Goal: Task Accomplishment & Management: Manage account settings

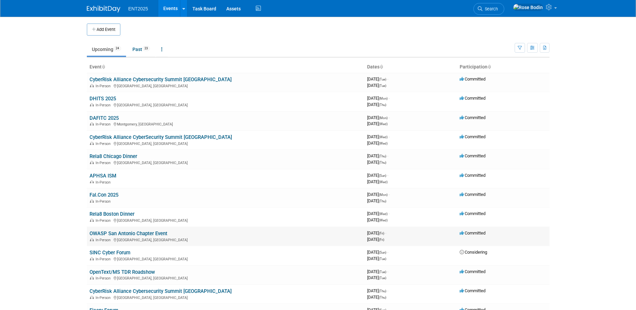
click at [137, 234] on link "OWASP San Antonio Chapter Event" at bounding box center [128, 233] width 78 height 6
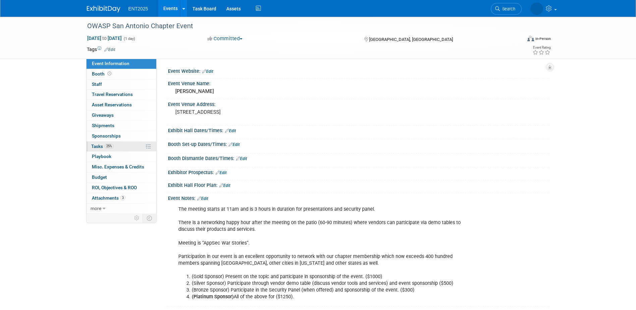
click at [129, 146] on link "25% Tasks 25%" at bounding box center [121, 146] width 70 height 10
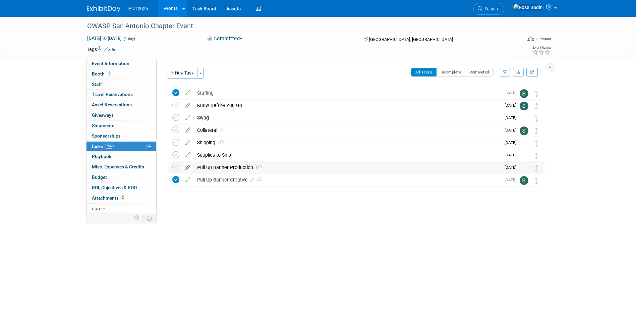
click at [186, 167] on icon at bounding box center [188, 166] width 12 height 8
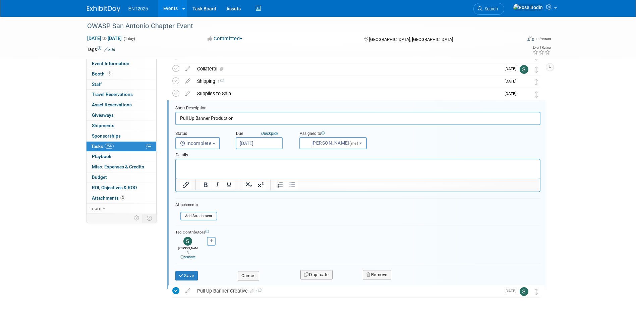
scroll to position [63, 0]
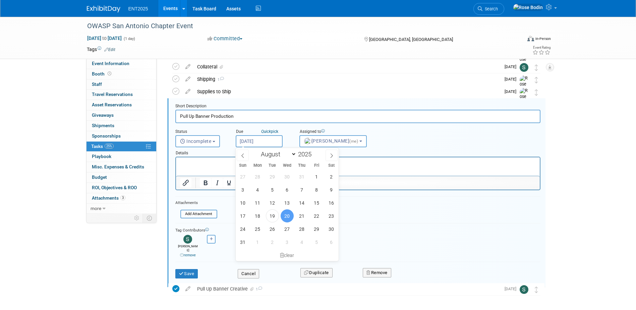
click at [260, 143] on input "Aug 20, 2025" at bounding box center [259, 141] width 47 height 12
click at [272, 230] on span "26" at bounding box center [272, 228] width 13 height 13
type input "Aug 26, 2025"
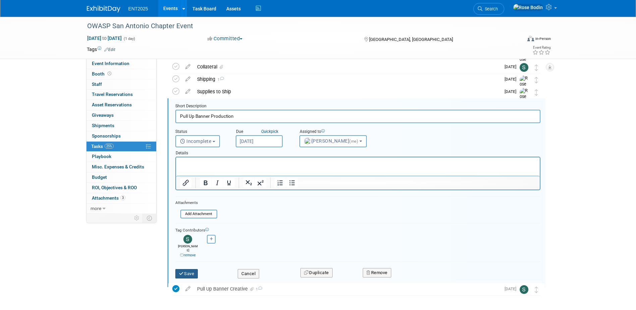
click at [189, 269] on button "Save" at bounding box center [186, 273] width 23 height 9
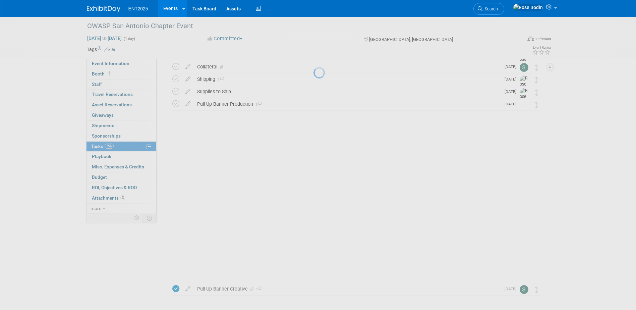
scroll to position [0, 0]
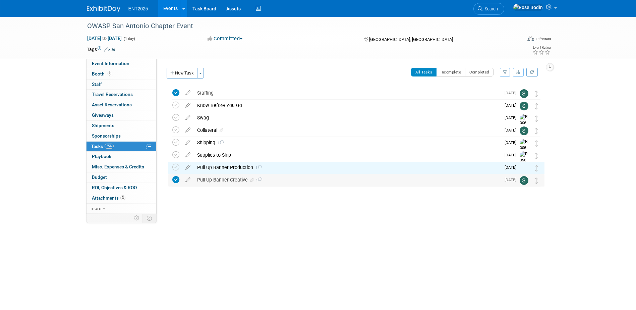
click at [225, 180] on div "Pull Up Banner Creative 1" at bounding box center [347, 179] width 307 height 11
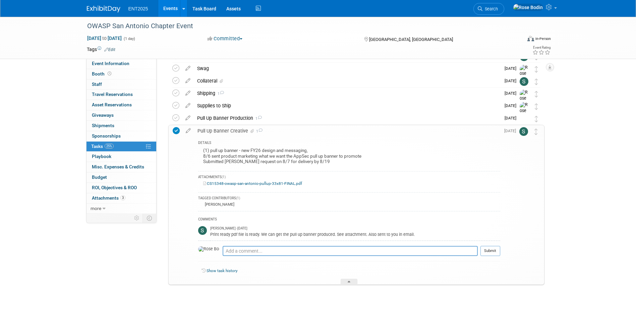
scroll to position [65, 0]
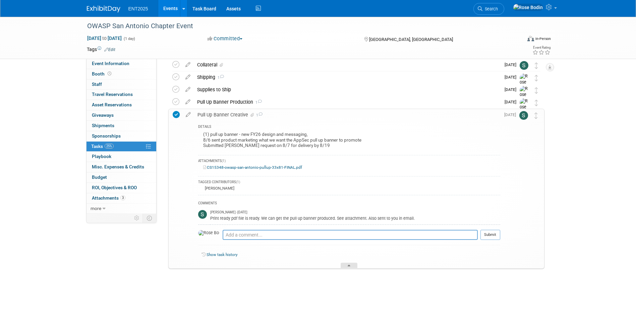
click at [347, 265] on div at bounding box center [348, 265] width 17 height 6
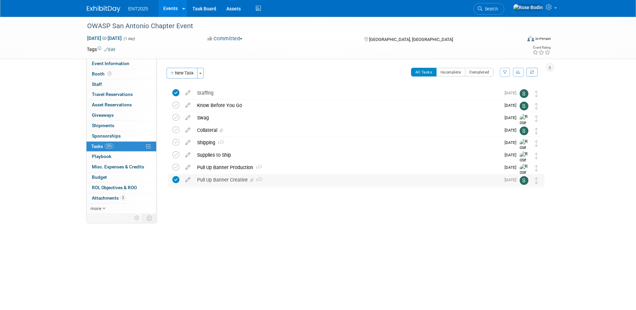
scroll to position [0, 0]
click at [188, 166] on icon at bounding box center [188, 166] width 12 height 8
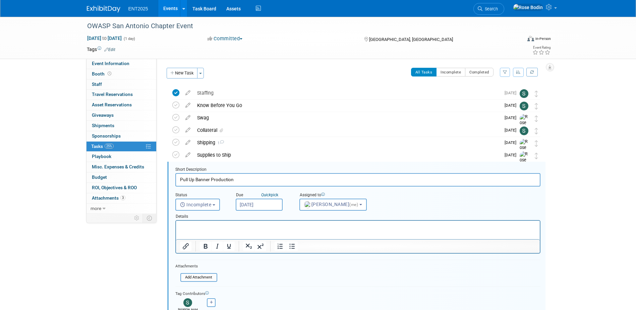
scroll to position [63, 0]
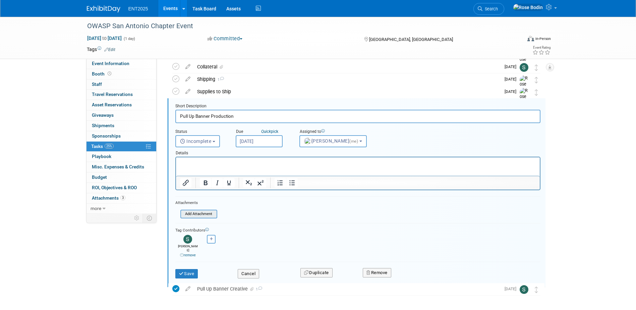
click at [206, 214] on input "file" at bounding box center [182, 213] width 68 height 7
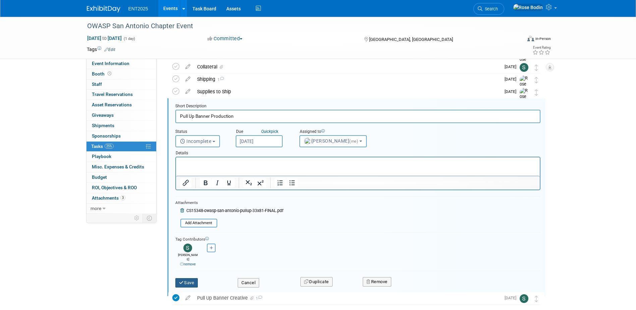
click at [190, 278] on button "Save" at bounding box center [186, 282] width 23 height 9
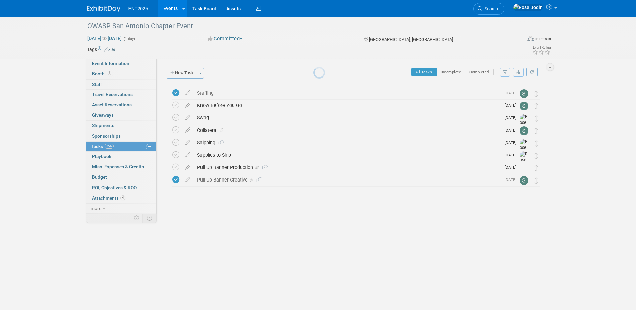
scroll to position [0, 0]
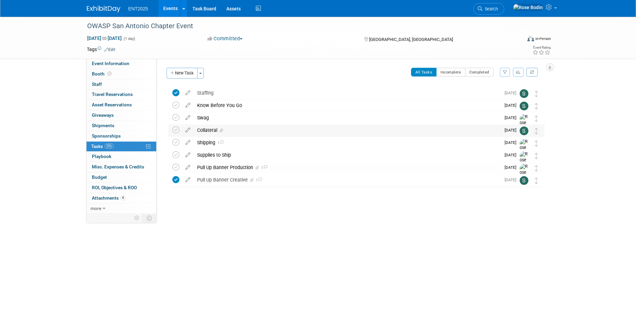
click at [287, 132] on div "Collateral" at bounding box center [347, 129] width 307 height 11
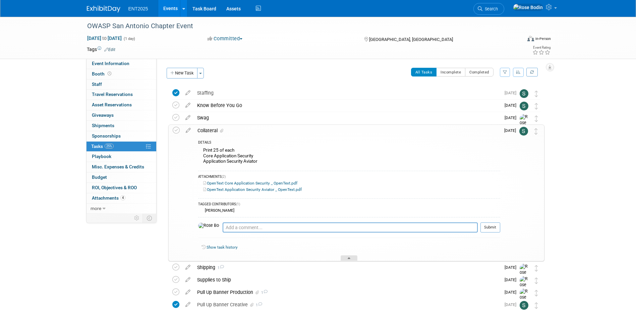
click at [349, 258] on icon at bounding box center [349, 259] width 3 height 4
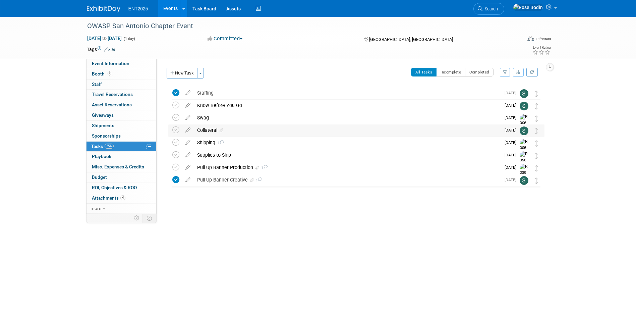
click at [295, 128] on div "Collateral" at bounding box center [347, 129] width 307 height 11
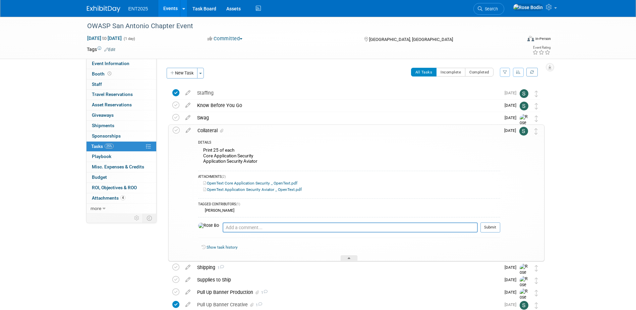
click at [266, 183] on link "OpenText Core Application Security _ OpenText.pdf" at bounding box center [250, 183] width 94 height 5
click at [239, 189] on link "OpenText Application Security Aviator _ OpenText.pdf" at bounding box center [252, 189] width 99 height 5
click at [348, 258] on icon at bounding box center [349, 259] width 3 height 4
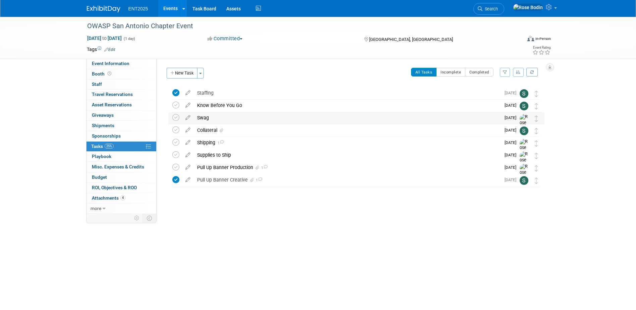
click at [312, 120] on div "Swag" at bounding box center [347, 117] width 307 height 11
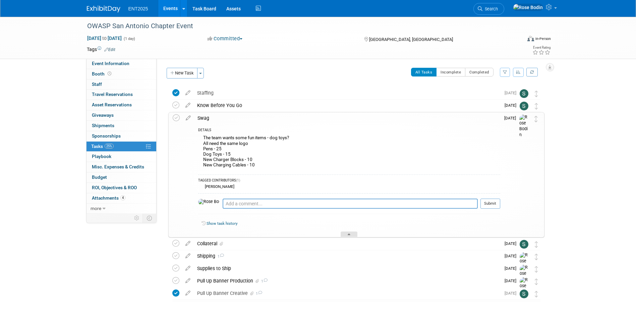
click at [348, 235] on icon at bounding box center [349, 235] width 3 height 4
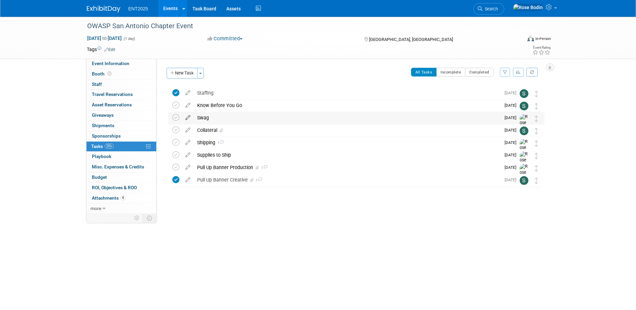
click at [187, 117] on icon at bounding box center [188, 116] width 12 height 8
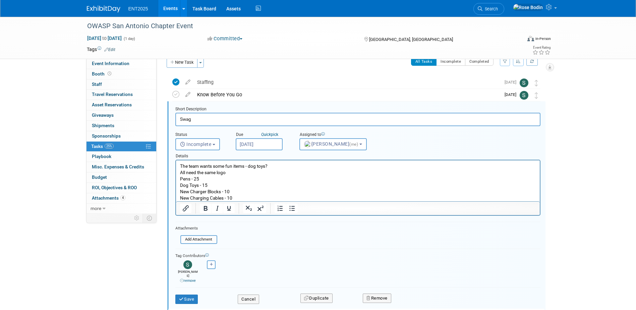
scroll to position [14, 0]
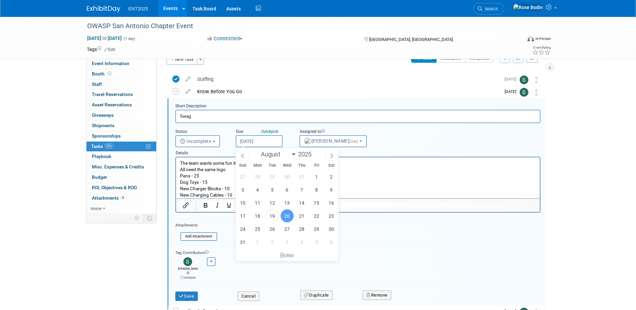
click at [265, 143] on input "Aug 20, 2025" at bounding box center [259, 141] width 47 height 12
click at [272, 225] on span "26" at bounding box center [272, 228] width 13 height 13
type input "[DATE]"
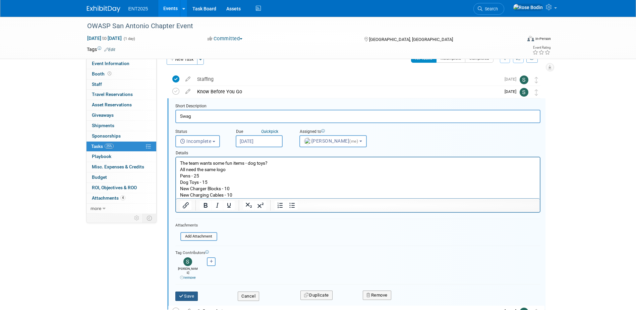
click at [190, 291] on button "Save" at bounding box center [186, 295] width 23 height 9
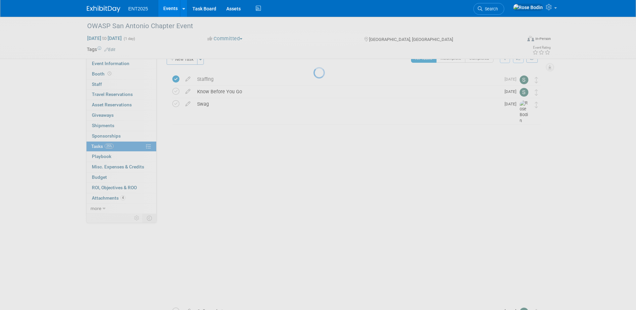
scroll to position [0, 0]
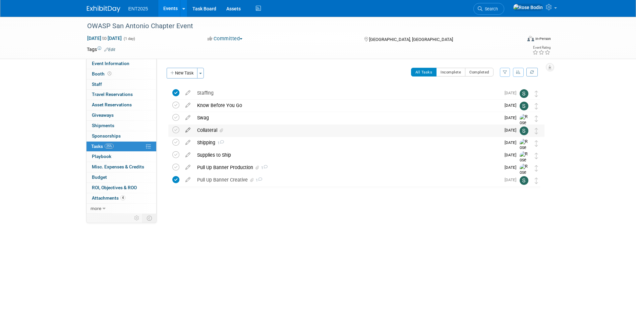
click at [188, 129] on icon at bounding box center [188, 128] width 12 height 8
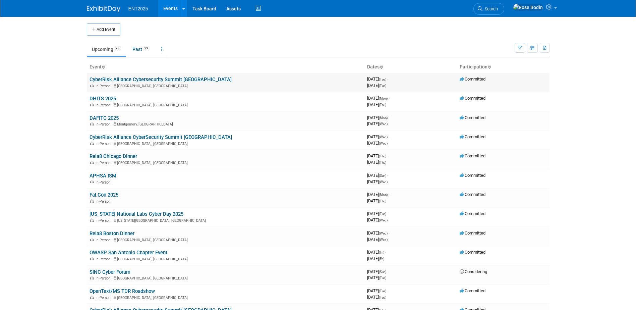
click at [179, 79] on link "CyberRisk Alliance Cybersecurity Summit [GEOGRAPHIC_DATA]" at bounding box center [160, 79] width 142 height 6
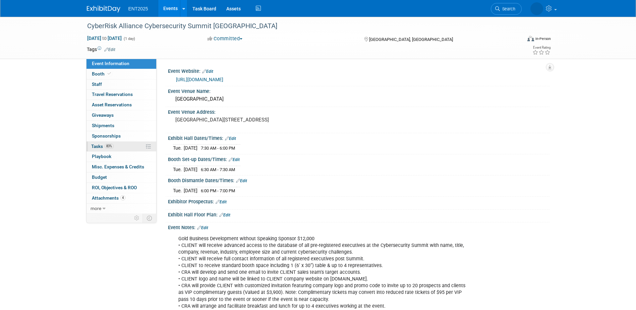
click at [127, 147] on link "83% Tasks 83%" at bounding box center [121, 146] width 70 height 10
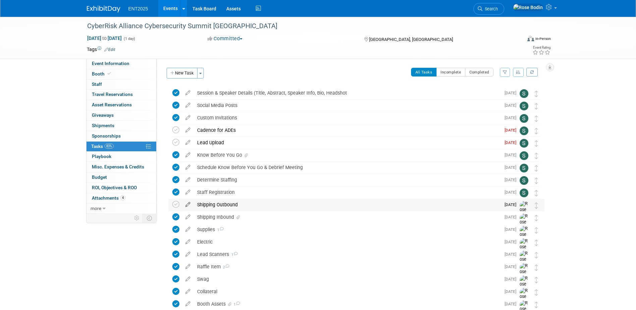
click at [188, 204] on icon at bounding box center [188, 203] width 12 height 8
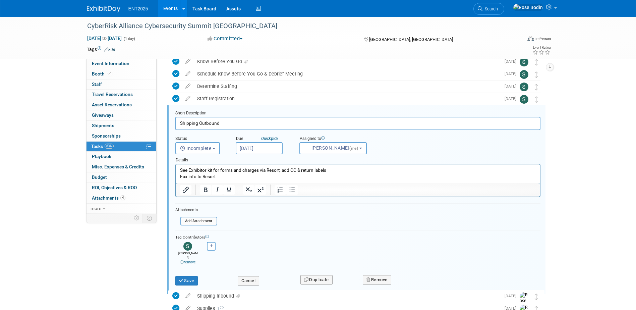
scroll to position [101, 0]
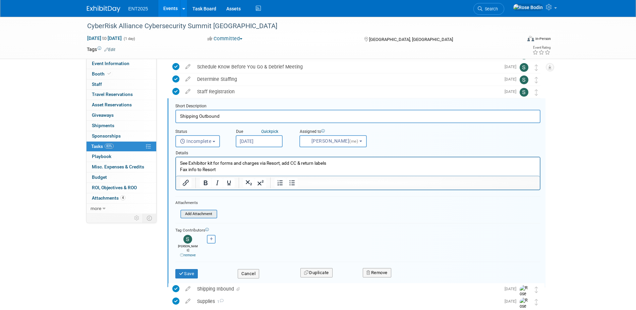
click at [202, 214] on input "file" at bounding box center [182, 213] width 68 height 7
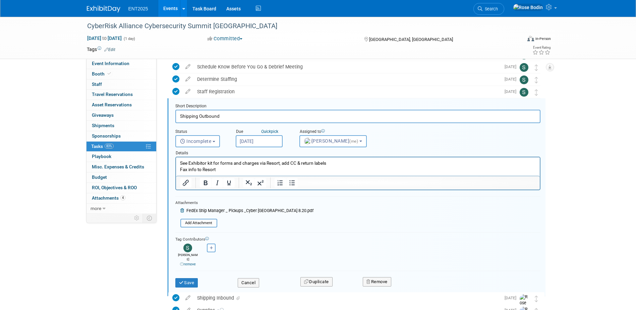
click at [192, 273] on div "Save" at bounding box center [201, 280] width 63 height 14
click at [190, 278] on button "Save" at bounding box center [186, 282] width 23 height 9
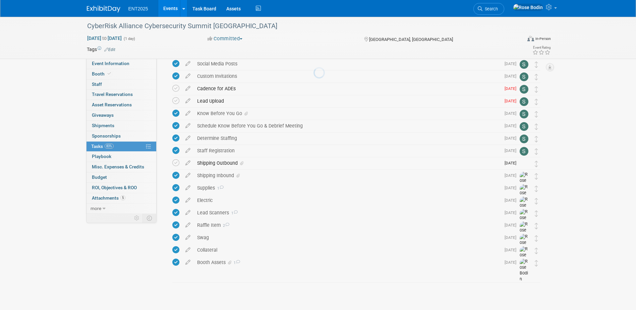
scroll to position [42, 0]
drag, startPoint x: 601, startPoint y: 123, endPoint x: 601, endPoint y: 101, distance: 22.5
click at [601, 121] on div "CyberRisk Alliance Cybersecurity Summit Detroit Aug 19, 2025 to Aug 19, 2025 (1…" at bounding box center [318, 142] width 636 height 334
click at [269, 164] on div "Shipping Outbound" at bounding box center [347, 162] width 307 height 11
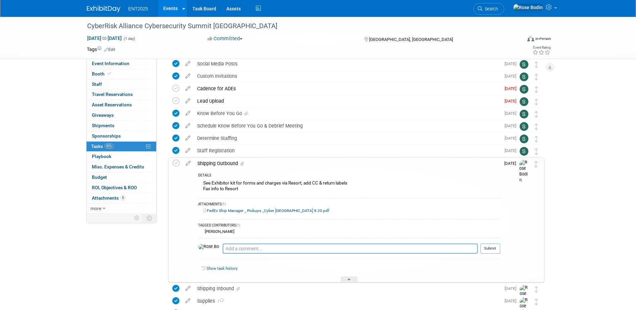
click at [269, 164] on div "Shipping Outbound" at bounding box center [347, 163] width 306 height 11
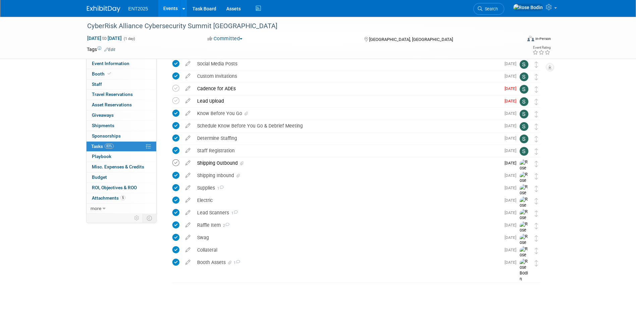
click at [176, 163] on icon at bounding box center [175, 162] width 7 height 7
click at [171, 6] on link "Events" at bounding box center [170, 8] width 24 height 17
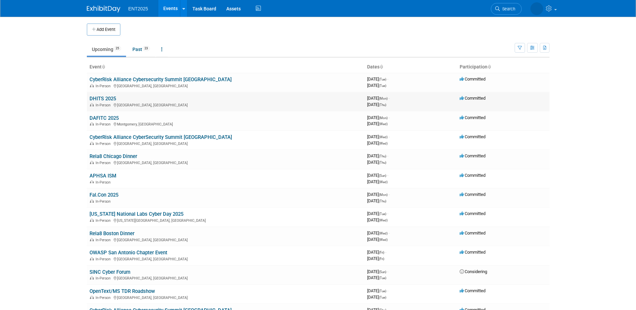
click at [175, 101] on td "DHITS 2025 In-Person Nashville, TN" at bounding box center [225, 101] width 277 height 19
click at [111, 98] on link "DHITS 2025" at bounding box center [102, 99] width 26 height 6
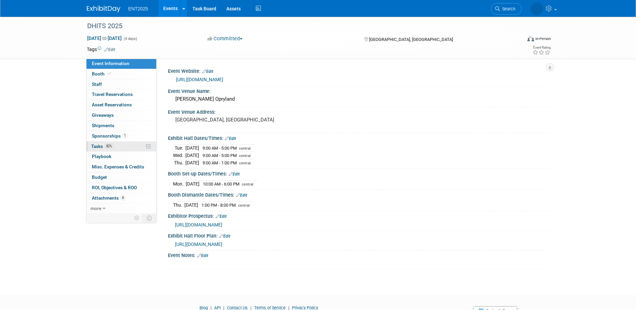
click at [124, 146] on link "82% Tasks 82%" at bounding box center [121, 146] width 70 height 10
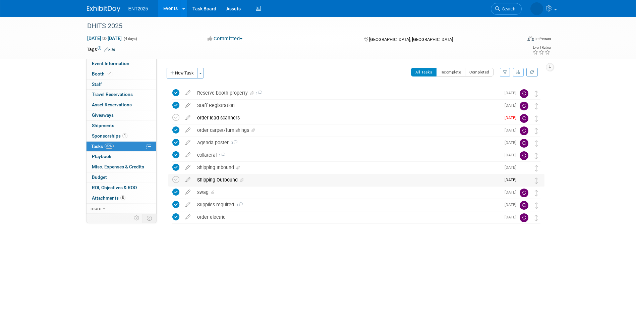
click at [265, 179] on div "Shipping Outbound" at bounding box center [347, 179] width 307 height 11
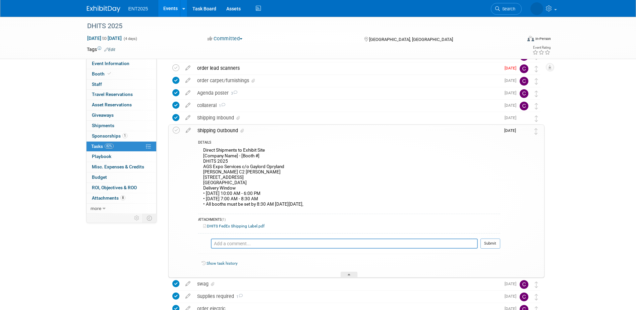
scroll to position [67, 0]
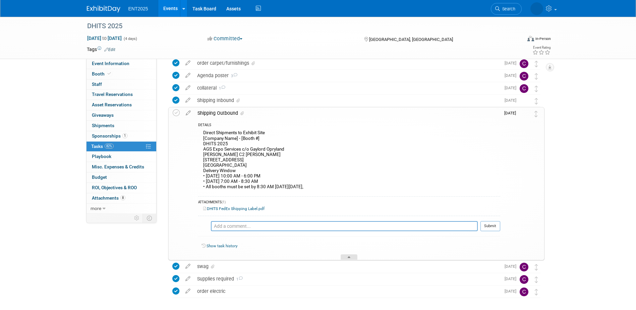
click at [348, 256] on icon at bounding box center [349, 258] width 3 height 4
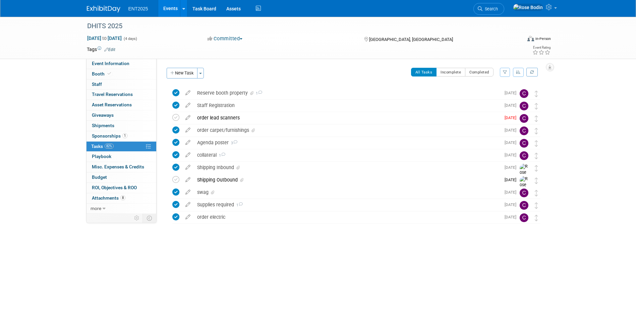
click at [169, 7] on link "Events" at bounding box center [170, 8] width 24 height 17
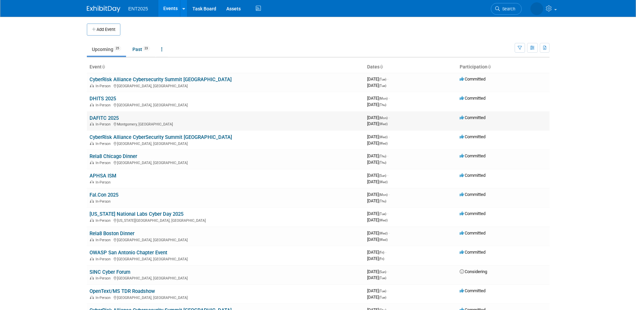
click at [111, 117] on link "DAFITC 2025" at bounding box center [103, 118] width 29 height 6
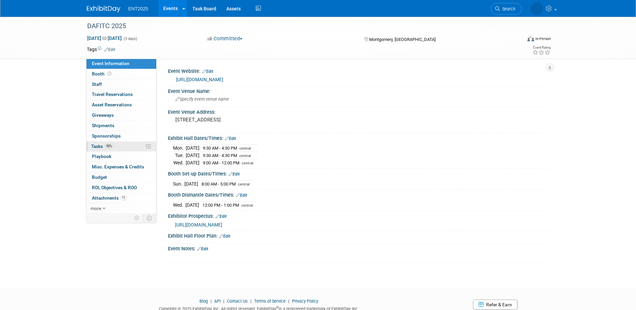
click at [121, 145] on link "90% Tasks 90%" at bounding box center [121, 146] width 70 height 10
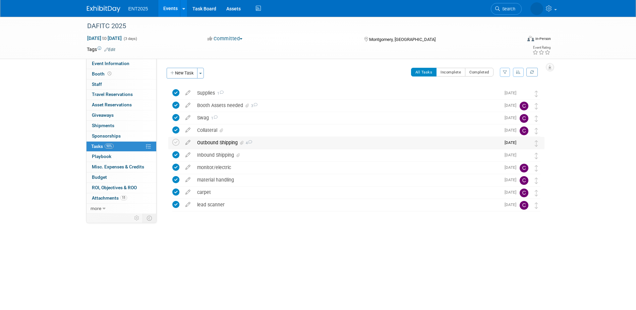
click at [271, 143] on div "Outbound Shipping 4" at bounding box center [347, 142] width 307 height 11
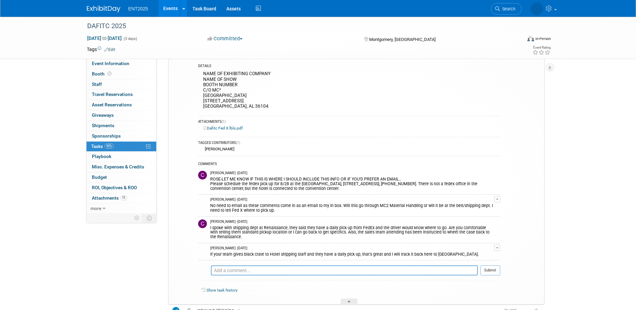
scroll to position [101, 0]
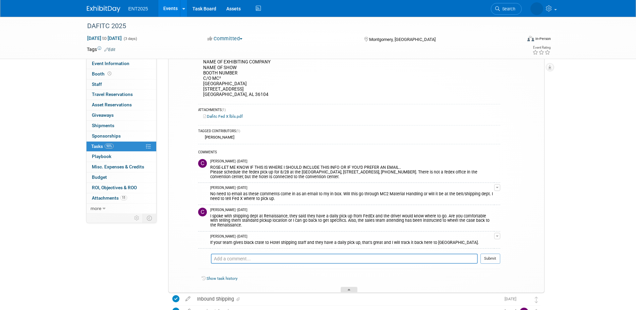
click at [349, 287] on div at bounding box center [348, 290] width 17 height 6
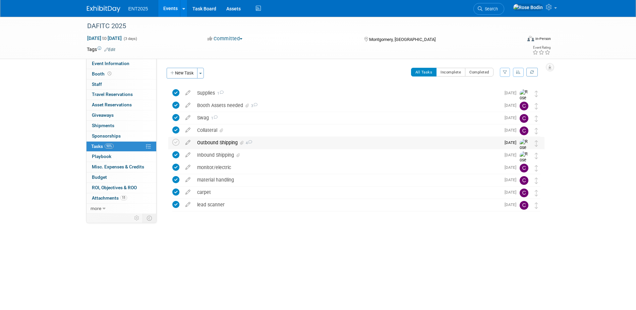
scroll to position [0, 0]
click at [169, 8] on link "Events" at bounding box center [170, 8] width 24 height 17
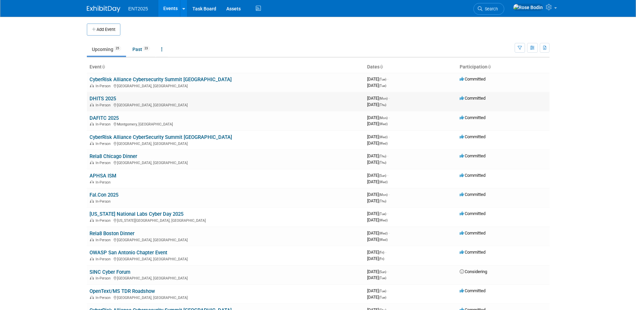
click at [108, 97] on link "DHITS 2025" at bounding box center [102, 99] width 26 height 6
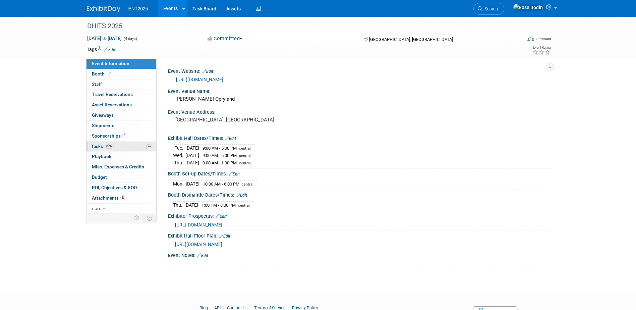
click at [126, 148] on link "82% Tasks 82%" at bounding box center [121, 146] width 70 height 10
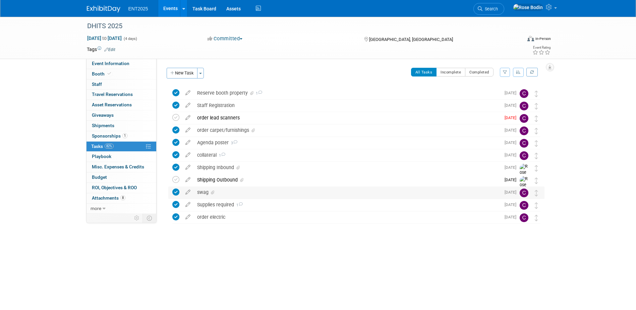
click at [221, 193] on div "swag" at bounding box center [347, 191] width 307 height 11
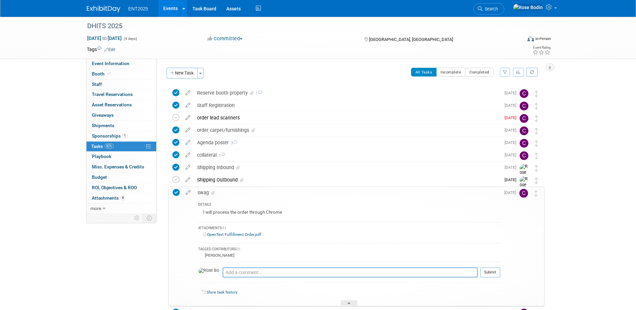
click at [238, 234] on link "OpenText Fulfillment Order.pdf" at bounding box center [232, 234] width 58 height 5
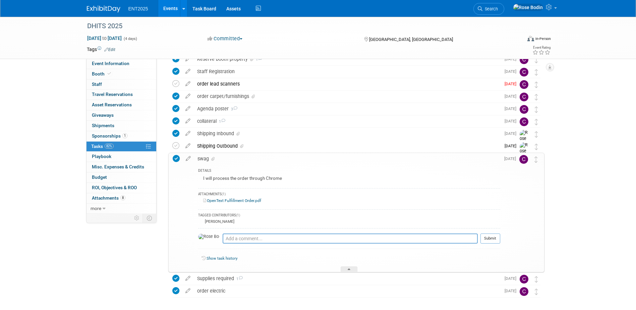
scroll to position [62, 0]
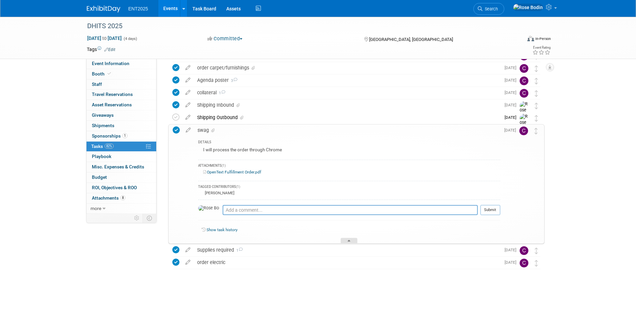
click at [346, 240] on div at bounding box center [348, 241] width 17 height 6
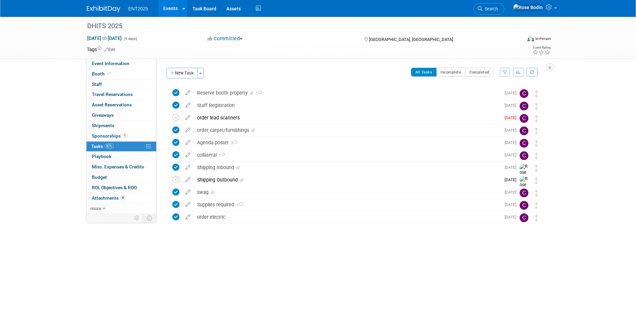
click at [163, 10] on link "Events" at bounding box center [170, 8] width 24 height 17
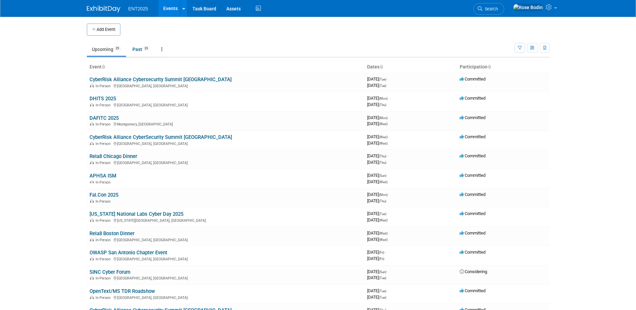
click at [279, 41] on td "Upcoming 25 Past 23 All Events 48 Past and Upcoming Grouped Annually Events gro…" at bounding box center [301, 47] width 428 height 22
click at [152, 252] on link "OWASP San Antonio Chapter Event" at bounding box center [128, 252] width 78 height 6
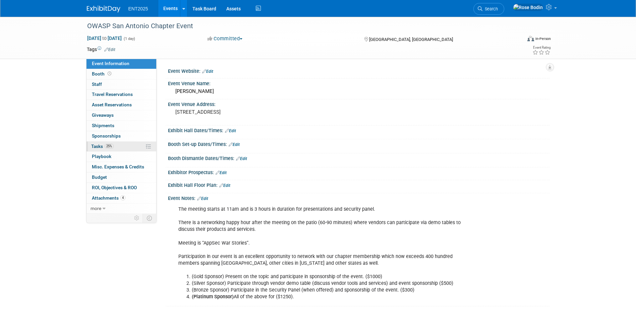
click at [129, 146] on link "25% Tasks 25%" at bounding box center [121, 146] width 70 height 10
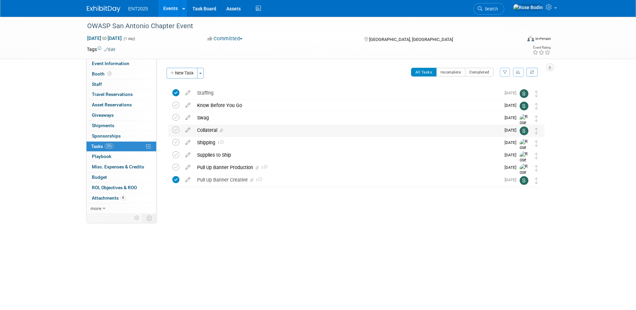
click at [262, 130] on div "Collateral" at bounding box center [347, 129] width 307 height 11
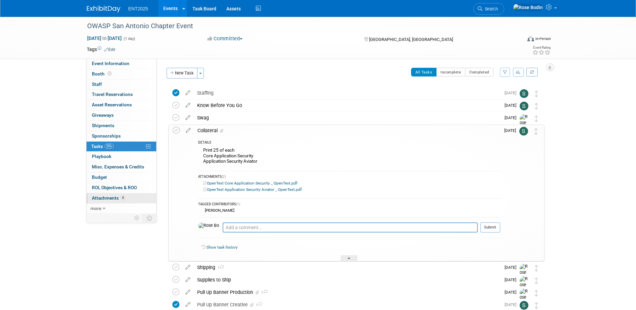
click at [136, 198] on link "4 Attachments 4" at bounding box center [121, 198] width 70 height 10
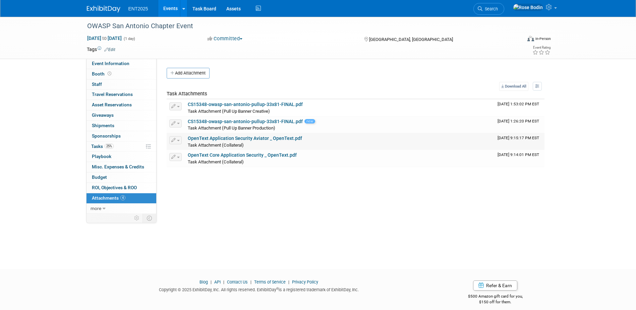
click at [244, 138] on link "OpenText Application Security Aviator _ OpenText.pdf" at bounding box center [245, 137] width 114 height 5
click at [257, 154] on link "OpenText Core Application Security _ OpenText.pdf" at bounding box center [242, 154] width 109 height 5
click at [123, 146] on link "25% Tasks 25%" at bounding box center [121, 146] width 70 height 10
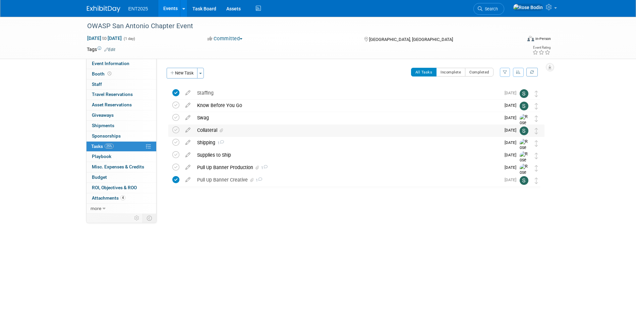
click at [253, 133] on div "Collateral" at bounding box center [347, 129] width 307 height 11
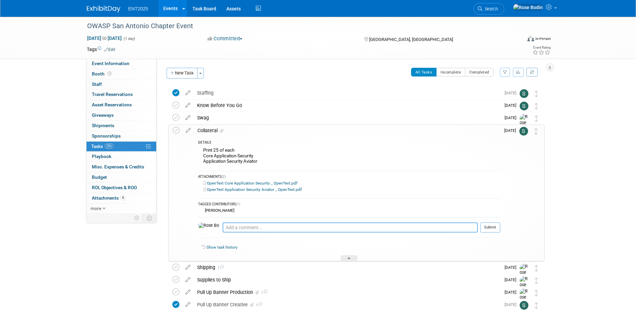
click at [245, 228] on textarea at bounding box center [350, 227] width 255 height 10
type textarea "@ Printer now 8/19/2025"
click at [494, 226] on button "Submit" at bounding box center [490, 227] width 20 height 10
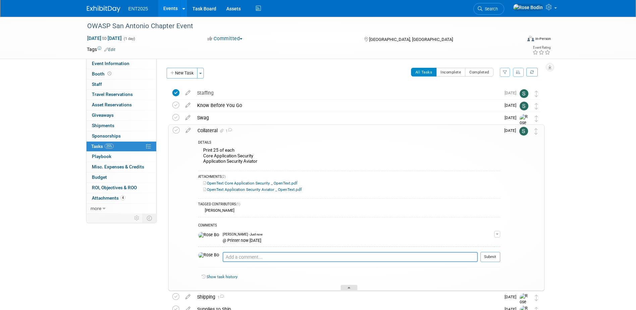
click at [347, 287] on div at bounding box center [348, 288] width 17 height 6
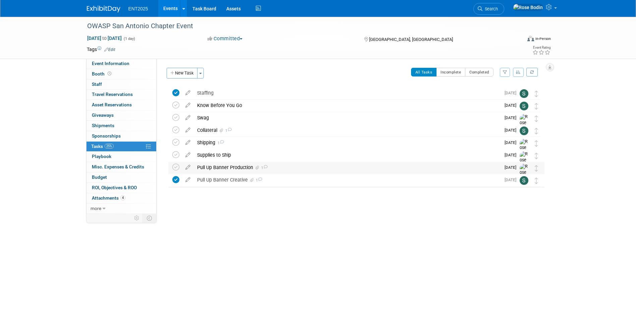
click at [313, 165] on div "Pull Up Banner Production 1" at bounding box center [347, 167] width 307 height 11
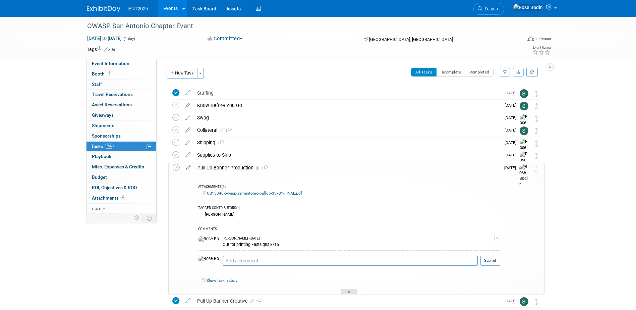
click at [351, 291] on div at bounding box center [348, 292] width 17 height 6
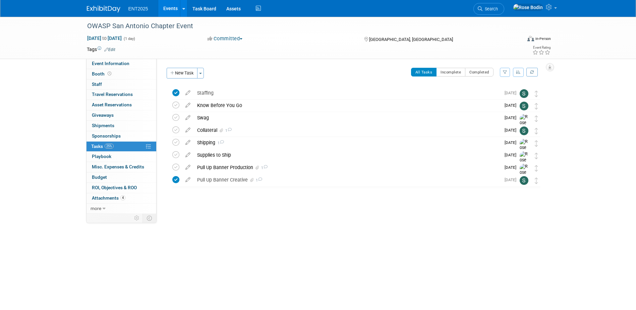
click at [403, 220] on div "OWASP San Antonio Chapter Event Sep 19, 2025 to Sep 19, 2025 (1 day) Sep 19, 20…" at bounding box center [318, 137] width 636 height 240
click at [169, 7] on link "Events" at bounding box center [170, 8] width 24 height 17
